Goal: Check status

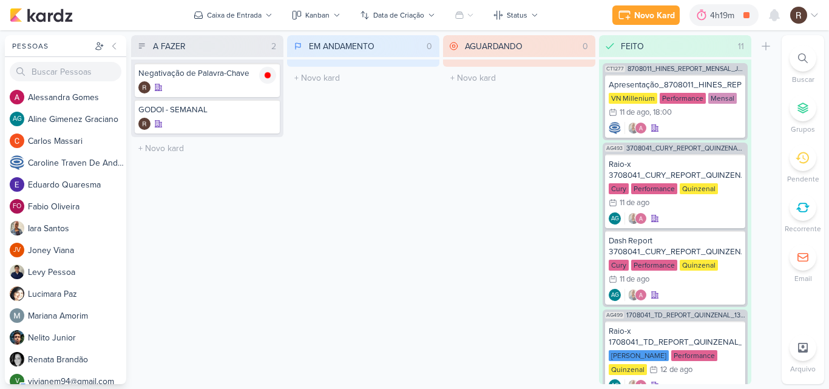
scroll to position [971, 0]
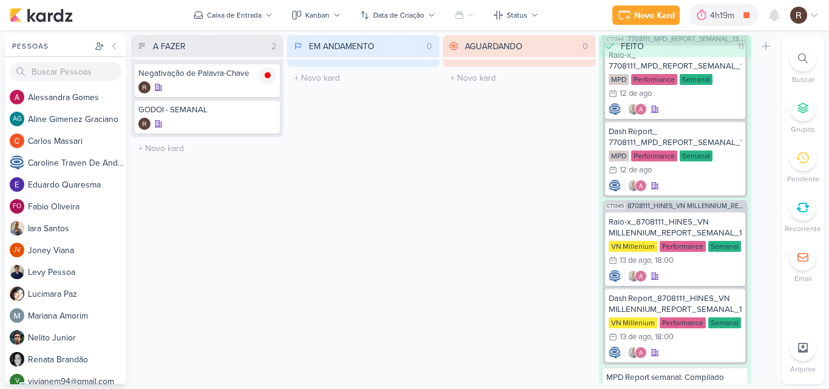
click at [796, 156] on icon at bounding box center [801, 157] width 13 height 13
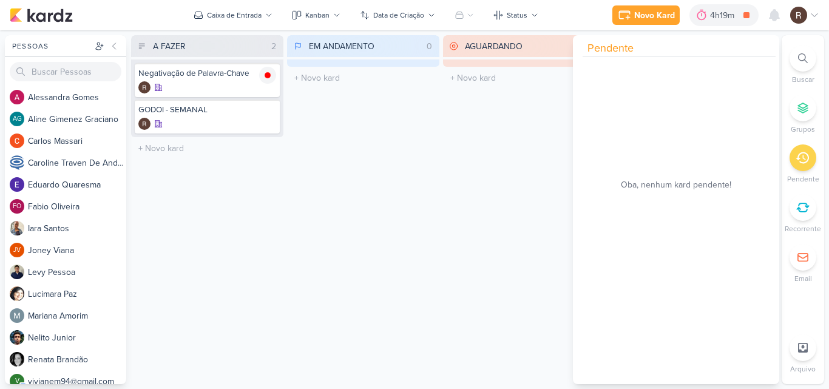
click at [474, 147] on div "AGUARDANDO 0 Mover Para Esquerda Mover Para Direita [GEOGRAPHIC_DATA] O título …" at bounding box center [519, 209] width 152 height 349
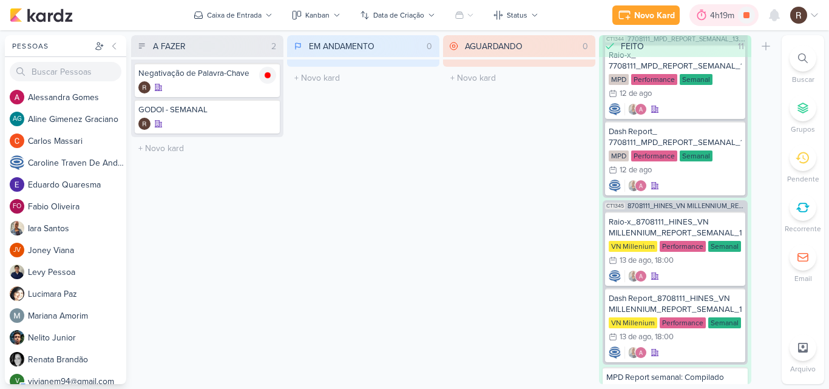
click at [707, 10] on icon at bounding box center [701, 15] width 12 height 12
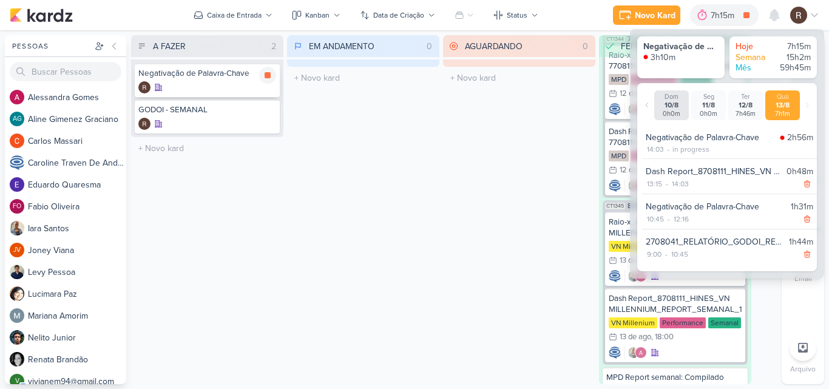
click at [175, 84] on div at bounding box center [207, 87] width 138 height 12
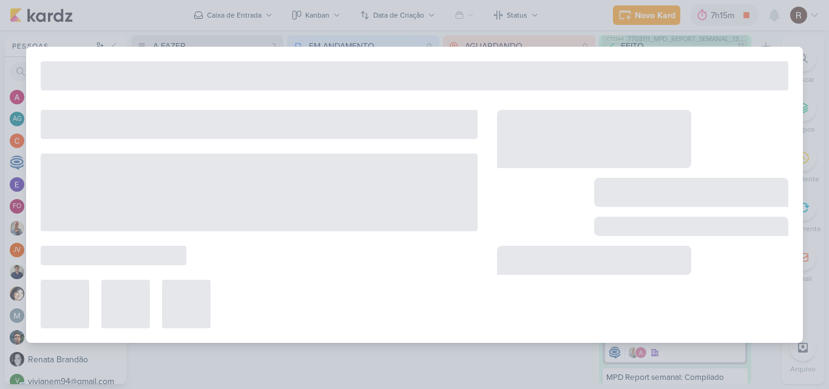
type input "Negativação de Palavra-Chave"
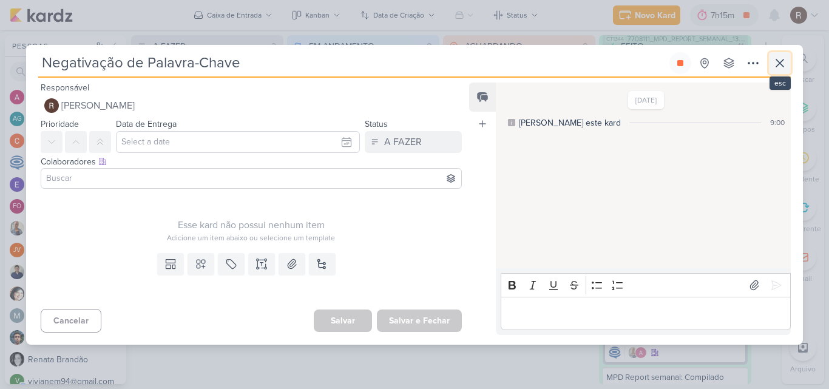
click at [783, 65] on icon at bounding box center [779, 63] width 15 height 15
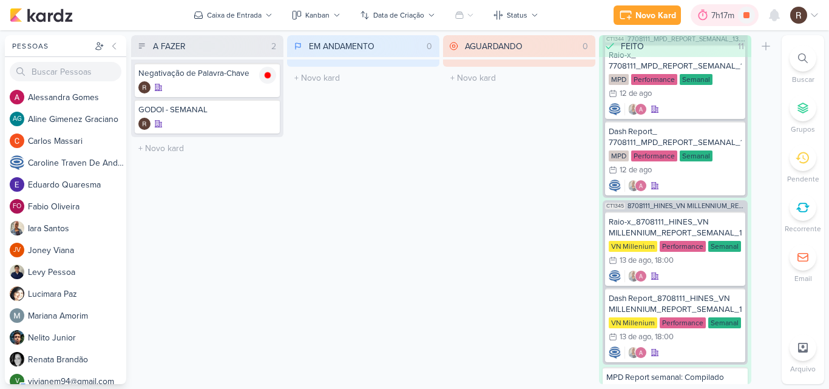
click at [705, 15] on icon at bounding box center [703, 15] width 12 height 12
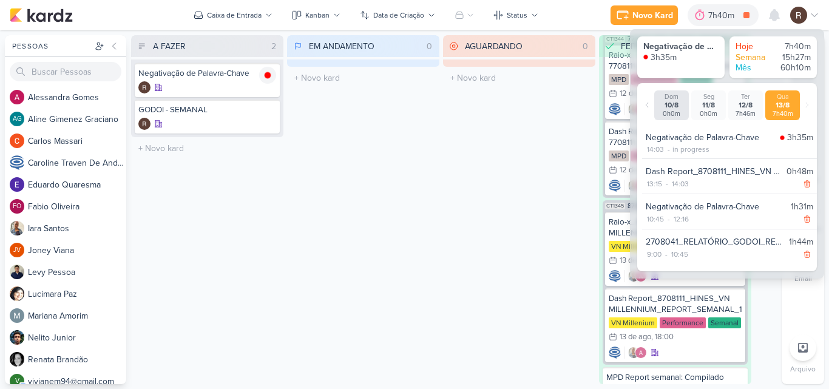
click at [415, 211] on div "EM ANDAMENTO 0 Mover Para Esquerda Mover Para Direita [GEOGRAPHIC_DATA] O títul…" at bounding box center [363, 209] width 152 height 349
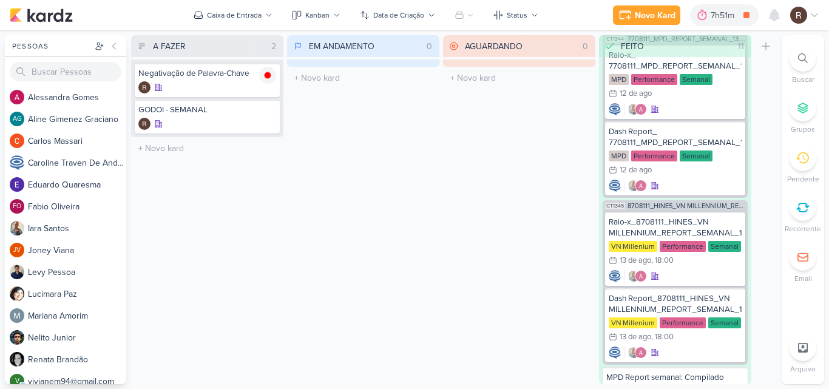
click at [426, 204] on div "EM ANDAMENTO 0 Mover Para Esquerda Mover Para Direita [GEOGRAPHIC_DATA] O títul…" at bounding box center [363, 209] width 152 height 349
click at [712, 17] on div "7h51m" at bounding box center [723, 15] width 27 height 13
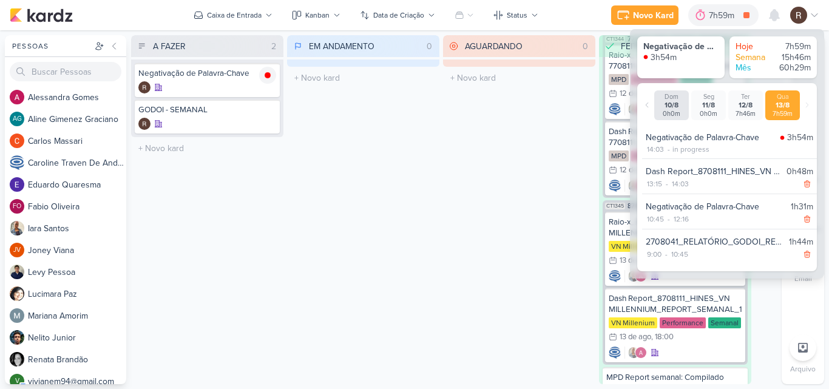
drag, startPoint x: 353, startPoint y: 132, endPoint x: 418, endPoint y: 231, distance: 118.3
click at [418, 231] on div "EM ANDAMENTO 0 Mover Para Esquerda Mover Para Direita [GEOGRAPHIC_DATA] O títul…" at bounding box center [363, 209] width 152 height 349
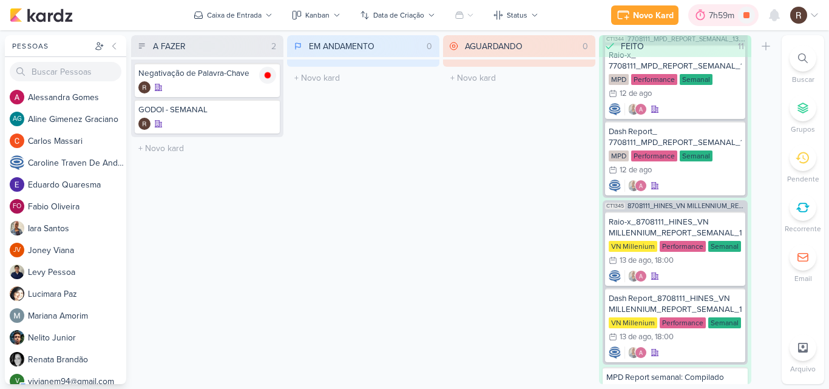
click at [707, 11] on div at bounding box center [700, 14] width 17 height 19
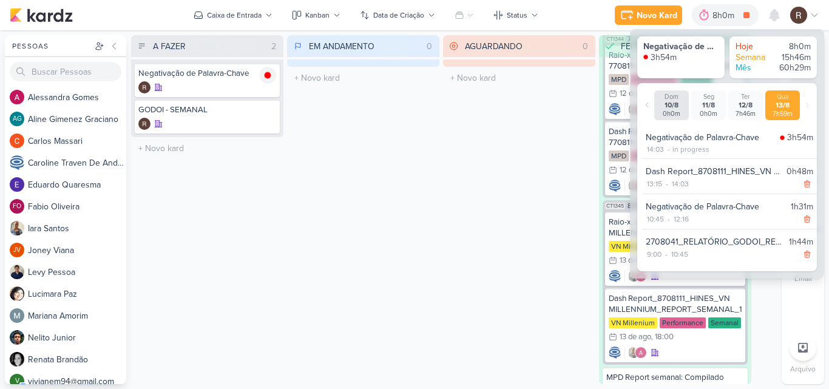
click at [423, 241] on div "EM ANDAMENTO 0 Mover Para Esquerda Mover Para Direita [GEOGRAPHIC_DATA] O títul…" at bounding box center [363, 209] width 152 height 349
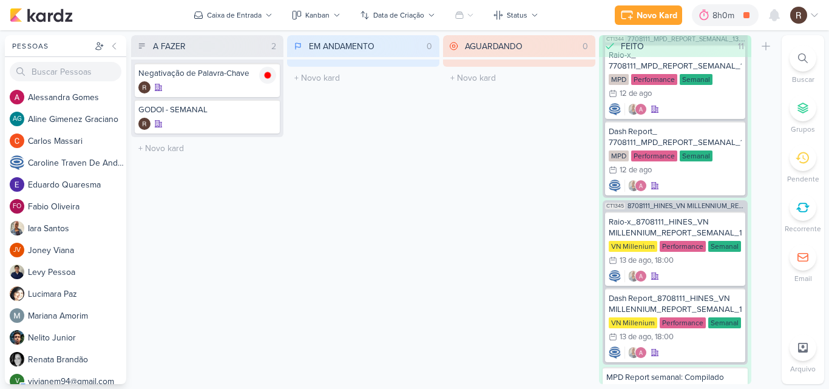
click at [514, 133] on div "AGUARDANDO 0 Mover Para Esquerda Mover Para Direita [GEOGRAPHIC_DATA] O título …" at bounding box center [519, 209] width 152 height 349
click at [749, 15] on icon at bounding box center [746, 15] width 6 height 6
